Goal: Task Accomplishment & Management: Manage account settings

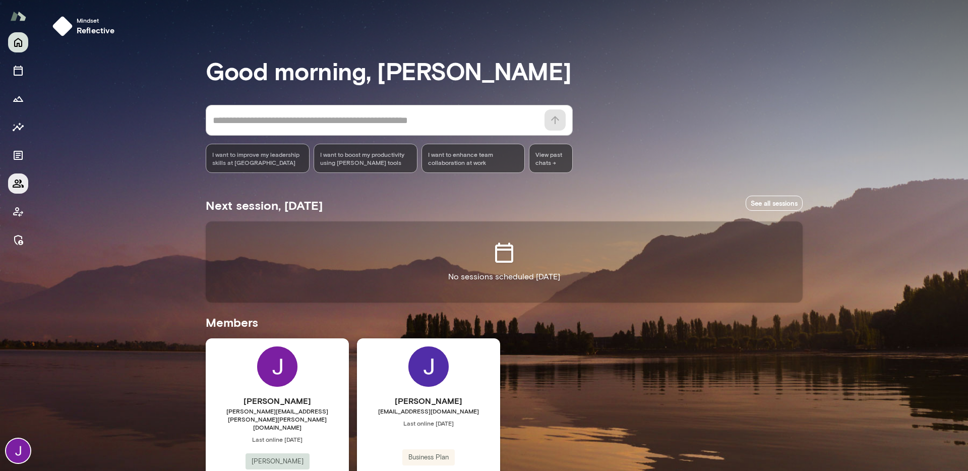
click at [18, 190] on button "Members" at bounding box center [18, 183] width 20 height 20
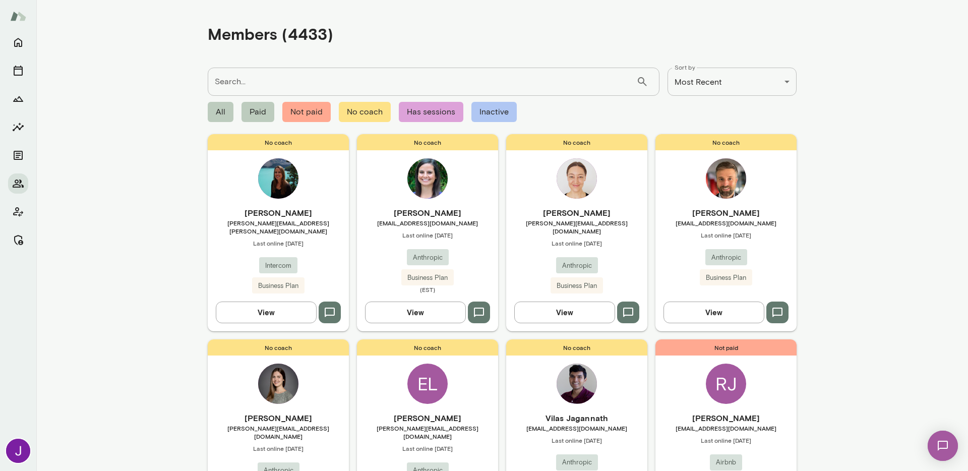
scroll to position [716, 0]
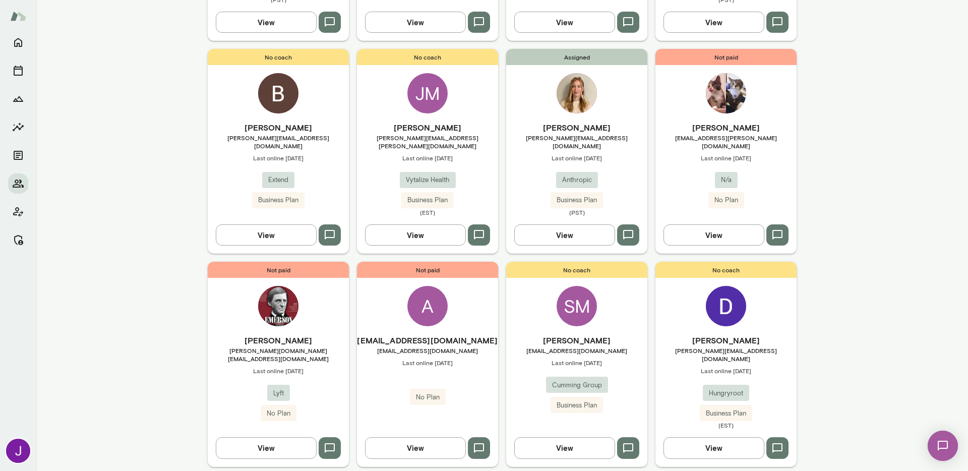
click at [589, 98] on div "Assigned Aubrey Morgan aubrey@anthropic.com Last online September 26 Anthropic …" at bounding box center [576, 151] width 141 height 205
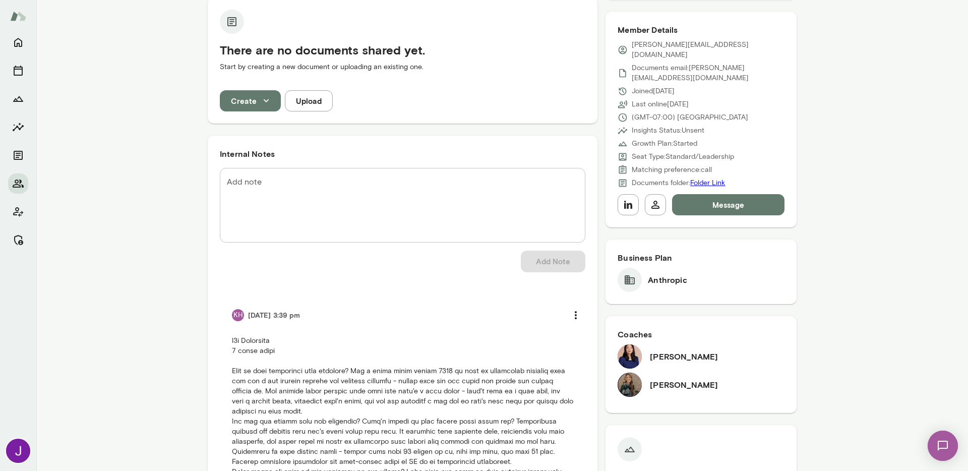
scroll to position [212, 0]
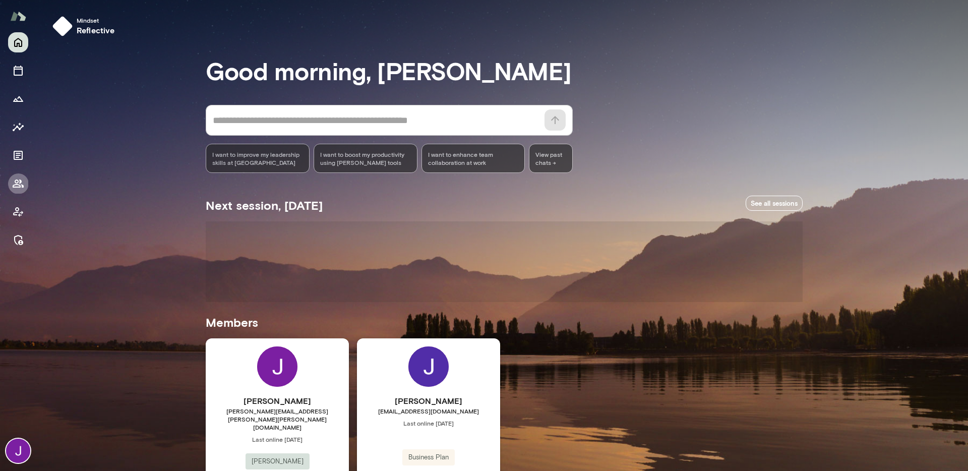
click at [19, 188] on icon "Members" at bounding box center [18, 183] width 12 height 12
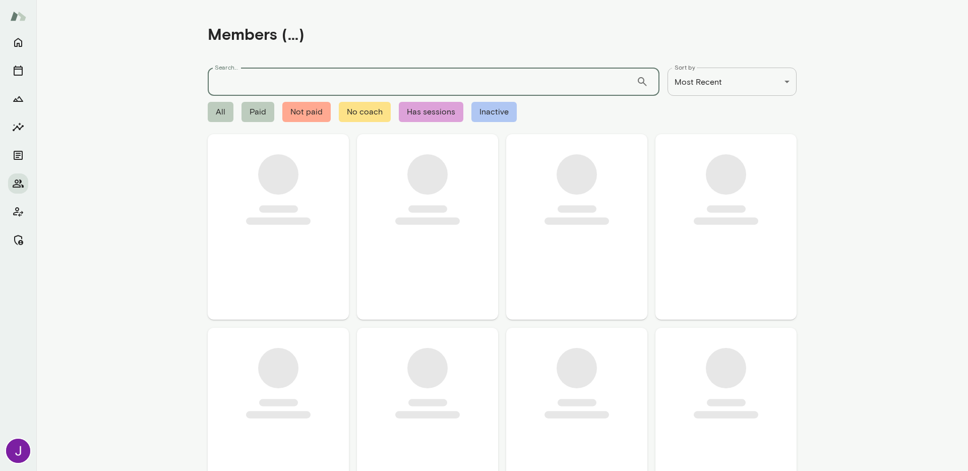
click at [251, 79] on input "Search..." at bounding box center [422, 82] width 429 height 28
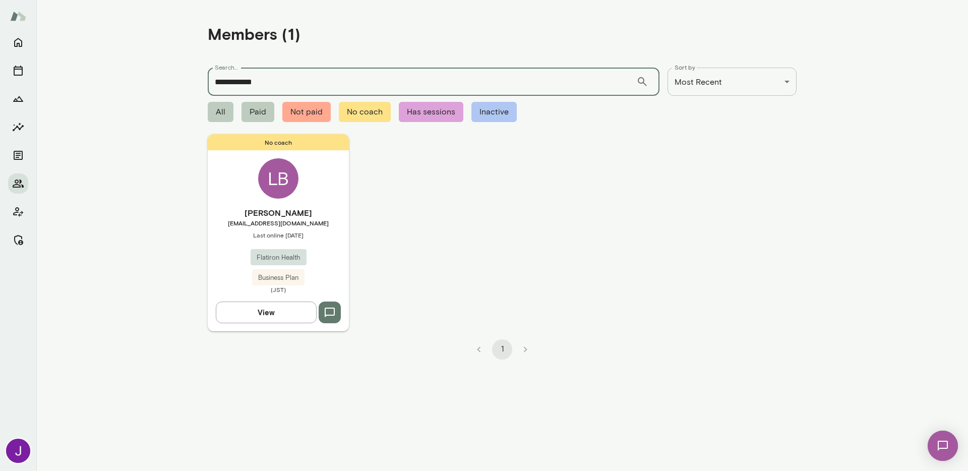
type input "**********"
click at [273, 202] on div "No coach LB Lauren Brown lauren.brown@flatiron.com Last online August 20 Flatir…" at bounding box center [278, 232] width 141 height 197
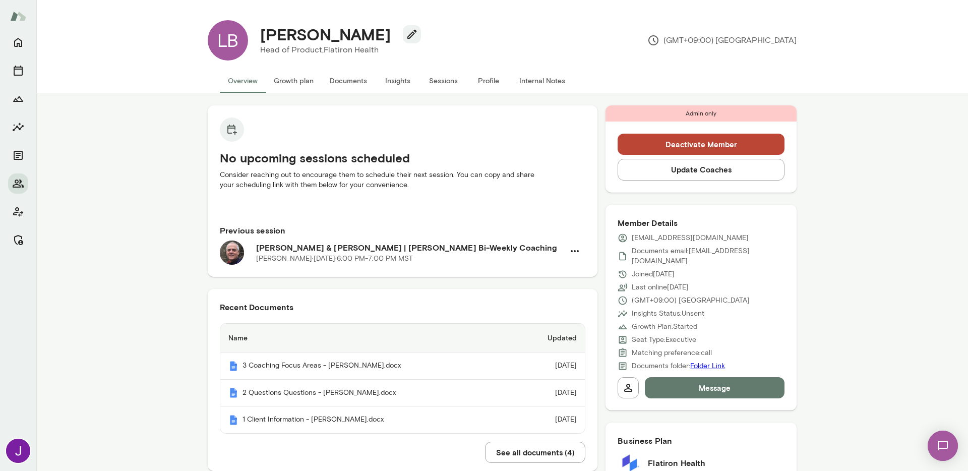
click at [717, 169] on button "Update Coaches" at bounding box center [701, 169] width 167 height 21
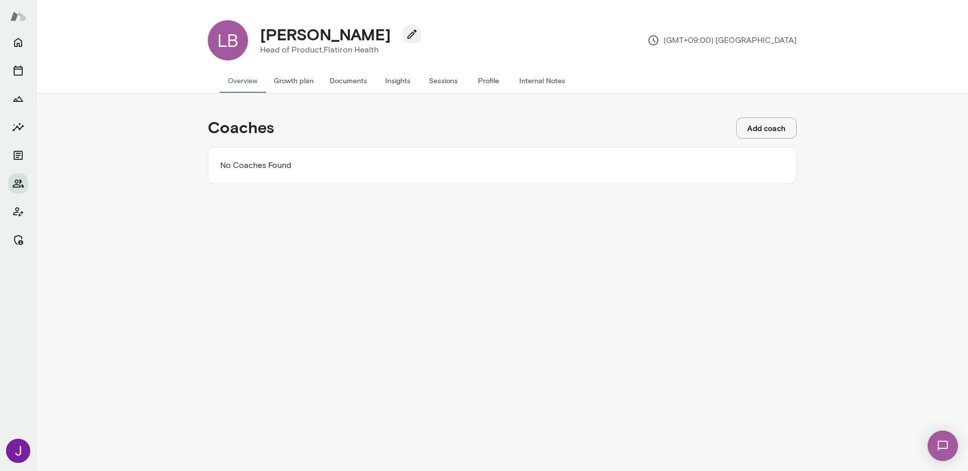
click at [773, 122] on button "Add coach" at bounding box center [766, 127] width 61 height 21
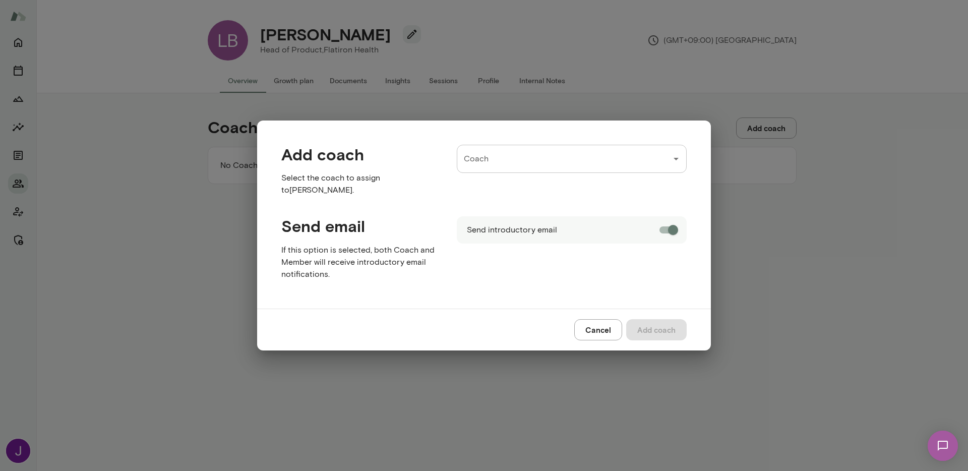
click at [525, 162] on input "Coach" at bounding box center [564, 158] width 206 height 19
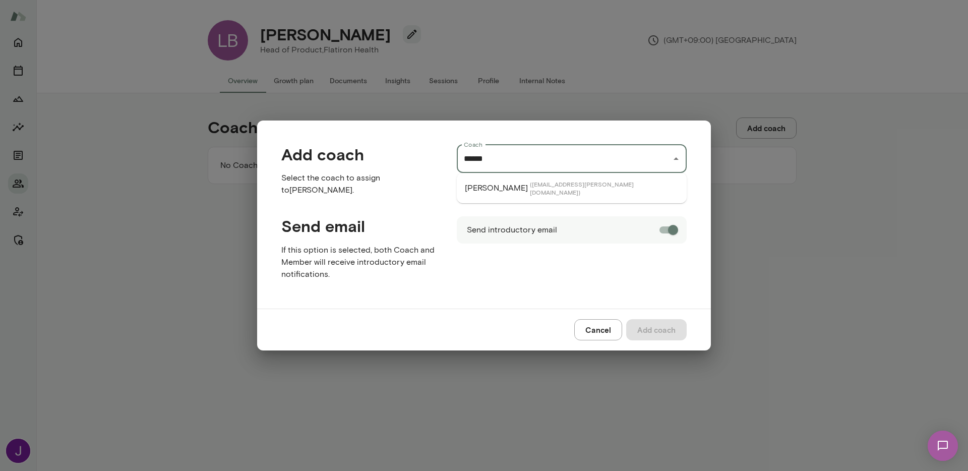
click at [549, 190] on span "( monicaaggarwal@mento.co )" at bounding box center [604, 188] width 149 height 16
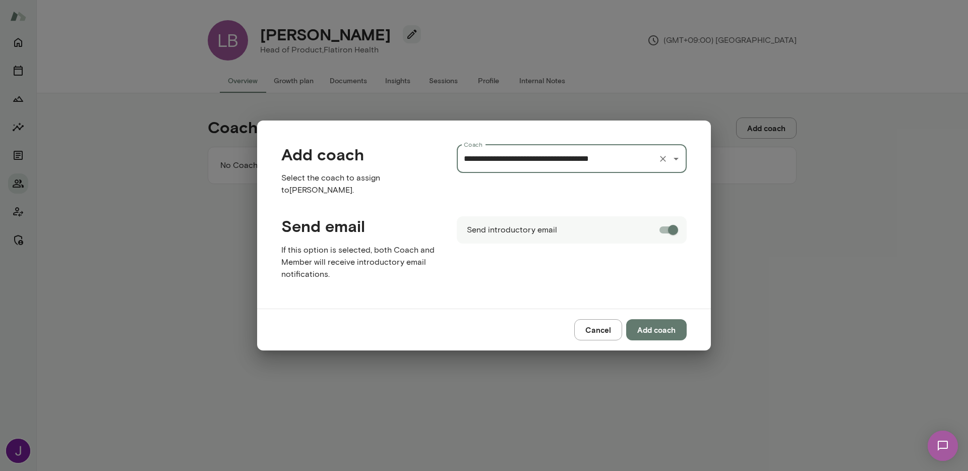
type input "**********"
click at [653, 331] on button "Add coach" at bounding box center [656, 329] width 61 height 21
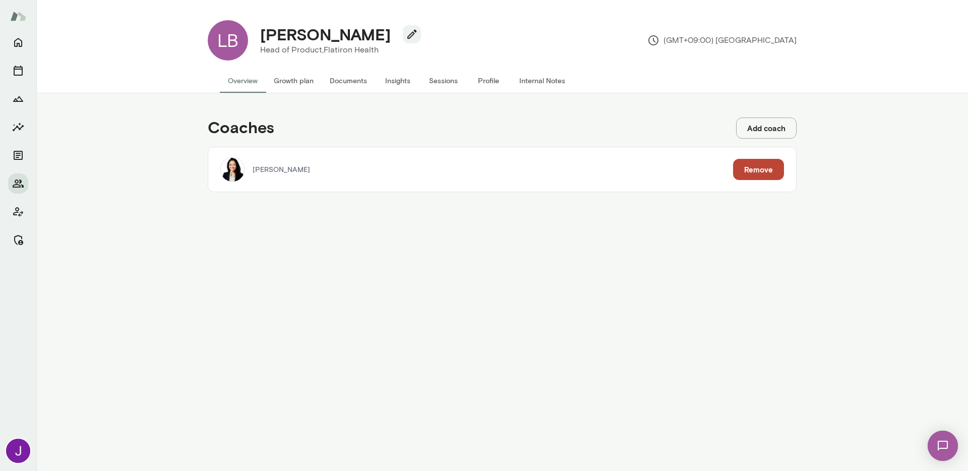
click at [786, 131] on button "Add coach" at bounding box center [766, 127] width 61 height 21
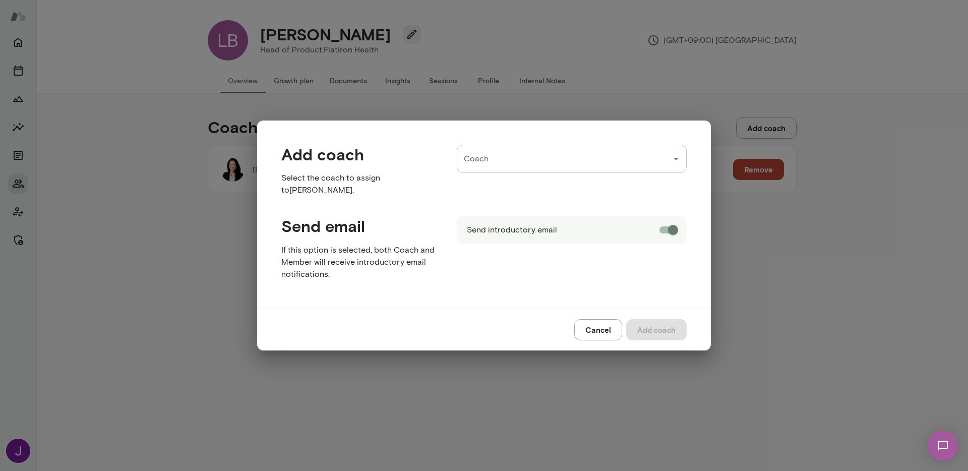
click at [604, 159] on input "Coach" at bounding box center [564, 158] width 206 height 19
click at [592, 157] on input "Coach" at bounding box center [564, 158] width 206 height 19
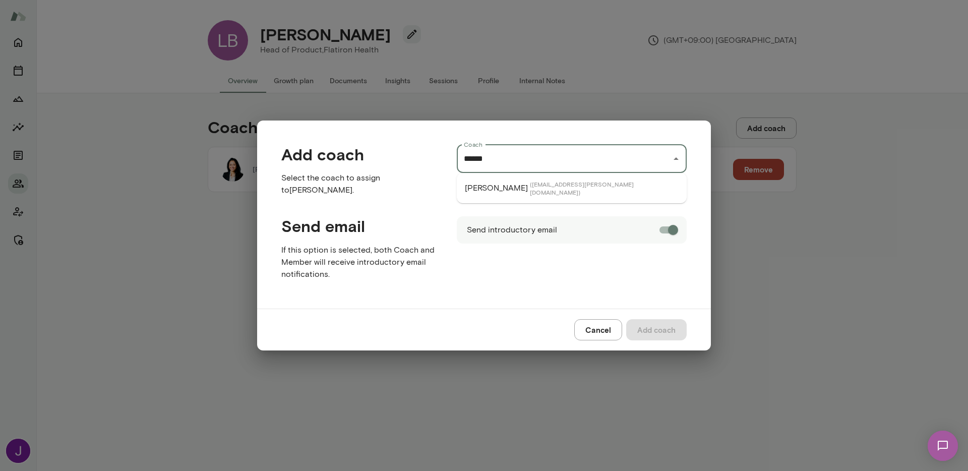
click at [581, 180] on li "Cheryl Mills ( cherylmills@mento.co )" at bounding box center [572, 188] width 230 height 22
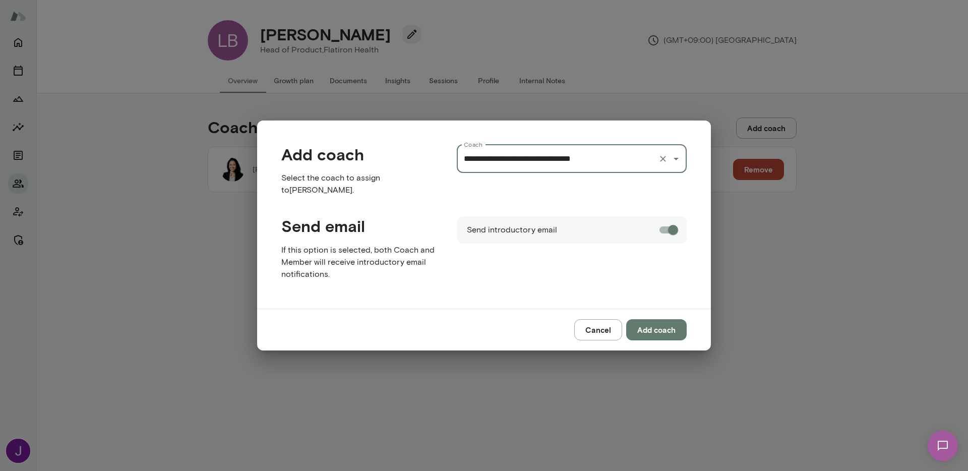
type input "**********"
click at [593, 271] on div "Send introductory email" at bounding box center [564, 242] width 246 height 84
click at [653, 332] on button "Add coach" at bounding box center [656, 329] width 61 height 21
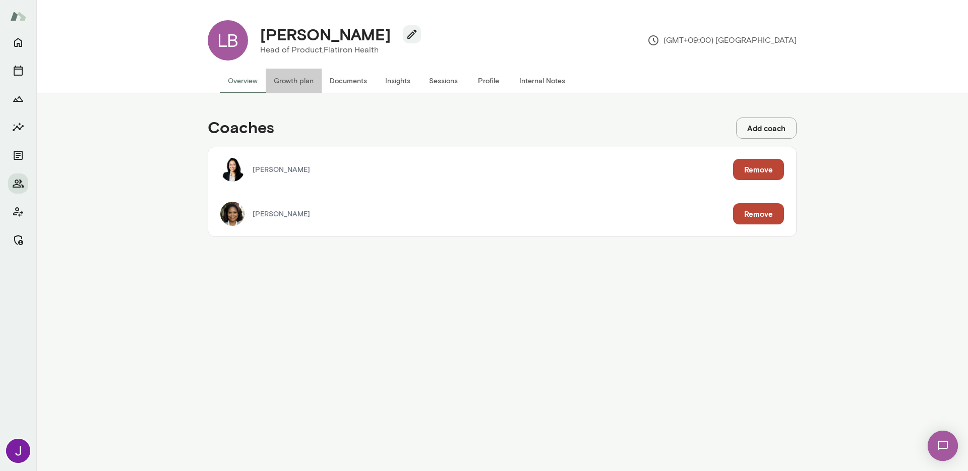
click at [287, 84] on button "Growth plan" at bounding box center [294, 81] width 56 height 24
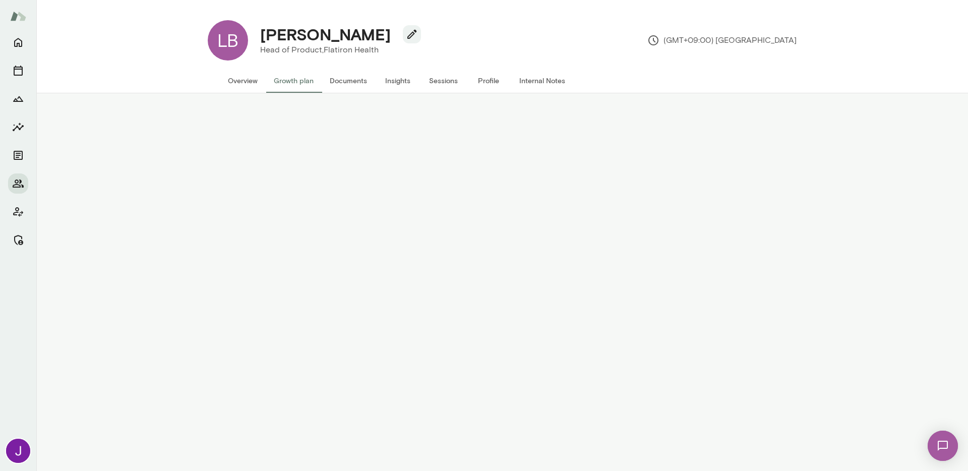
click at [246, 88] on button "Overview" at bounding box center [243, 81] width 46 height 24
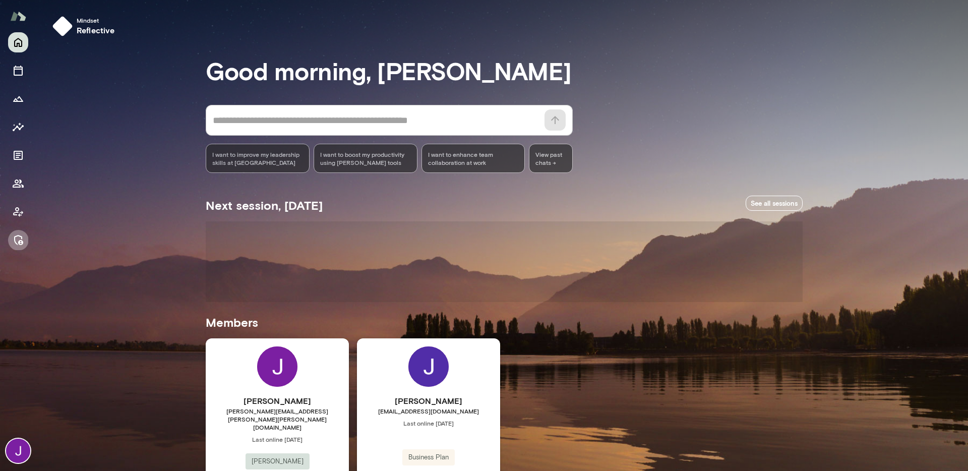
click at [17, 243] on icon "Manage" at bounding box center [18, 240] width 12 height 12
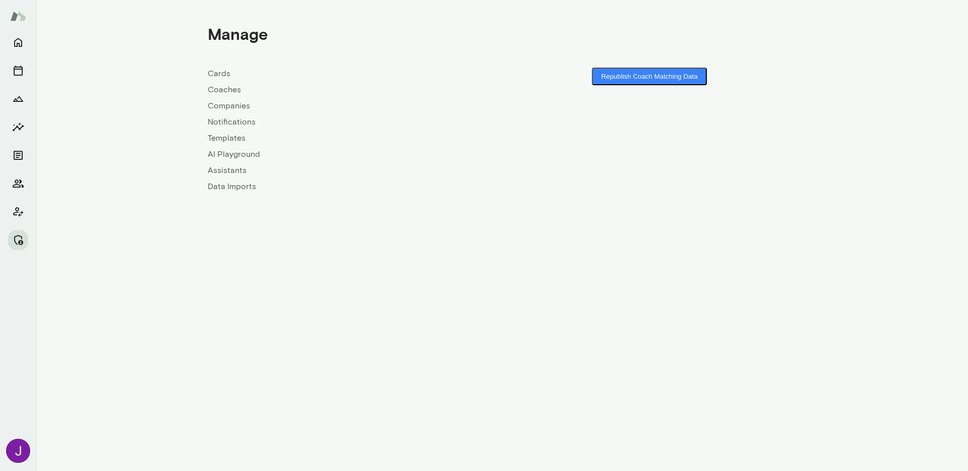
click at [231, 90] on link "Coaches" at bounding box center [355, 90] width 294 height 12
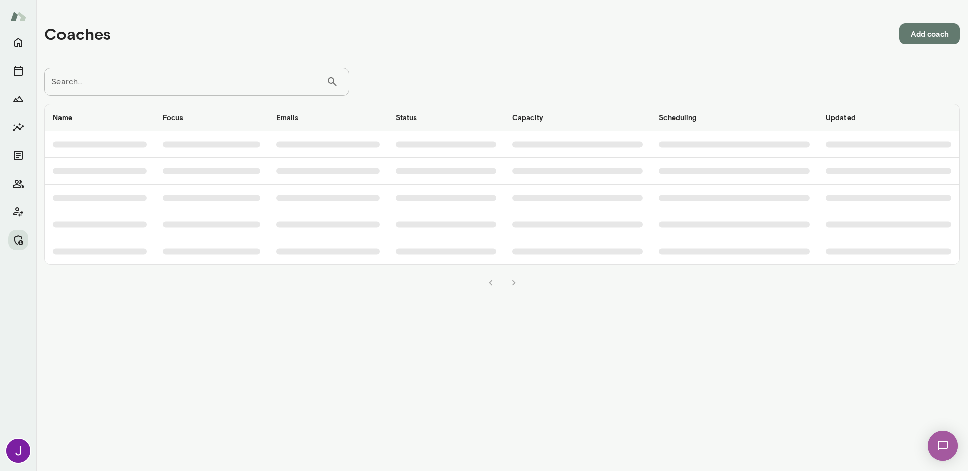
click at [204, 83] on input "Search..." at bounding box center [185, 82] width 282 height 28
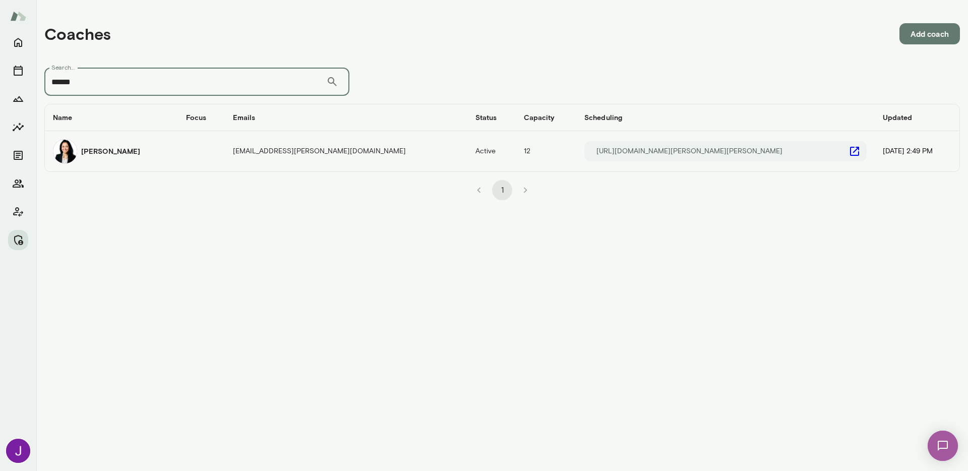
type input "******"
click at [178, 164] on td "[PERSON_NAME]" at bounding box center [111, 151] width 133 height 40
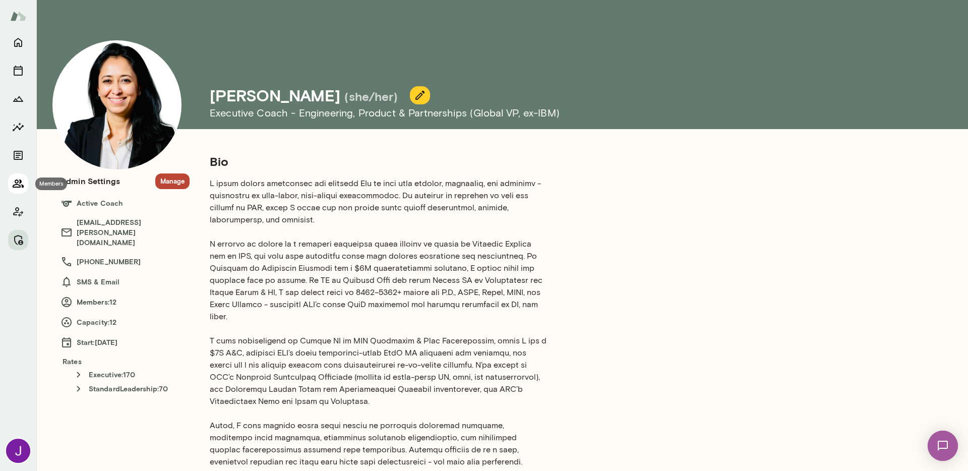
click at [15, 184] on icon "Members" at bounding box center [18, 183] width 12 height 12
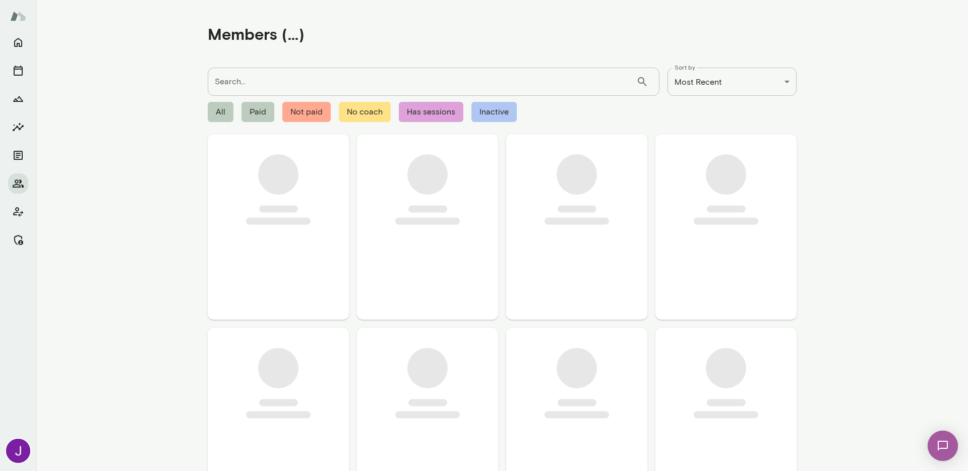
click at [280, 79] on input "Search..." at bounding box center [422, 82] width 429 height 28
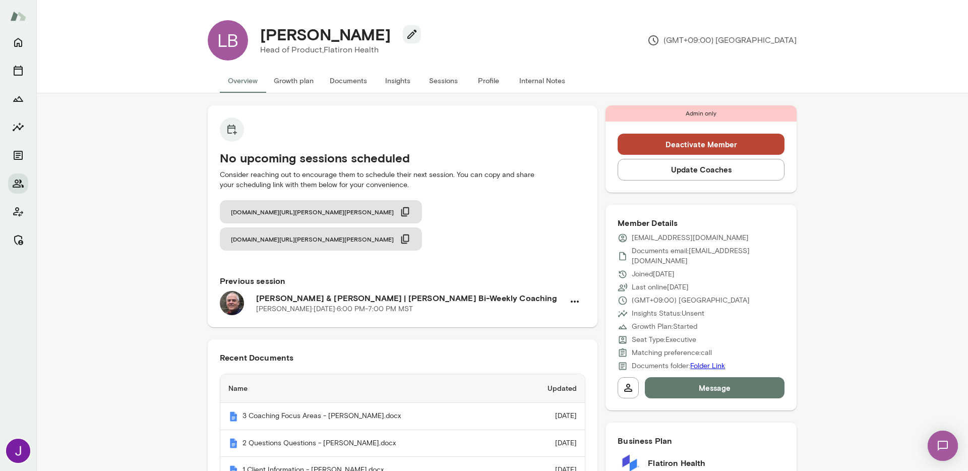
click at [446, 79] on button "Sessions" at bounding box center [443, 81] width 45 height 24
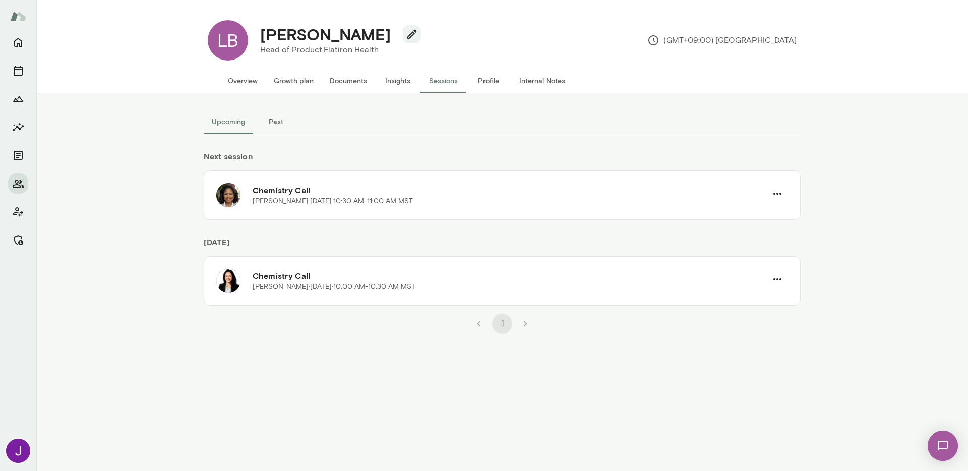
click at [277, 126] on button "Past" at bounding box center [275, 121] width 45 height 24
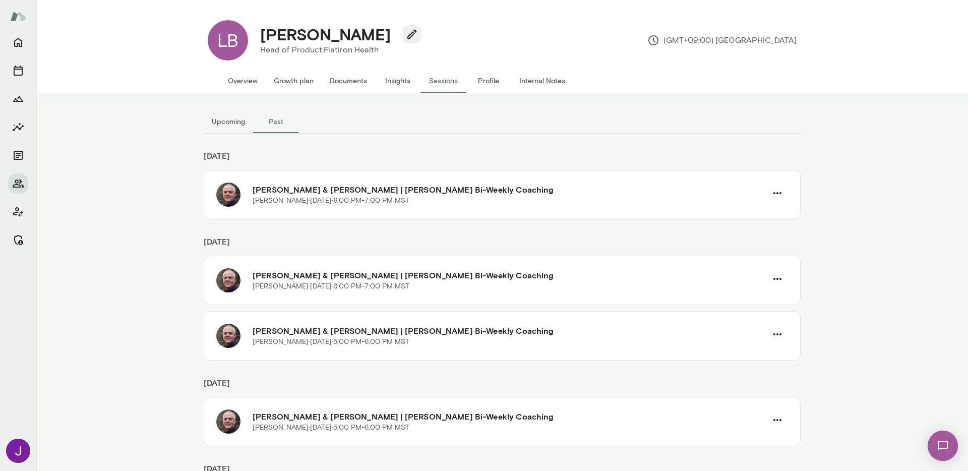
click at [232, 83] on button "Overview" at bounding box center [243, 81] width 46 height 24
